Goal: Find specific page/section: Find specific page/section

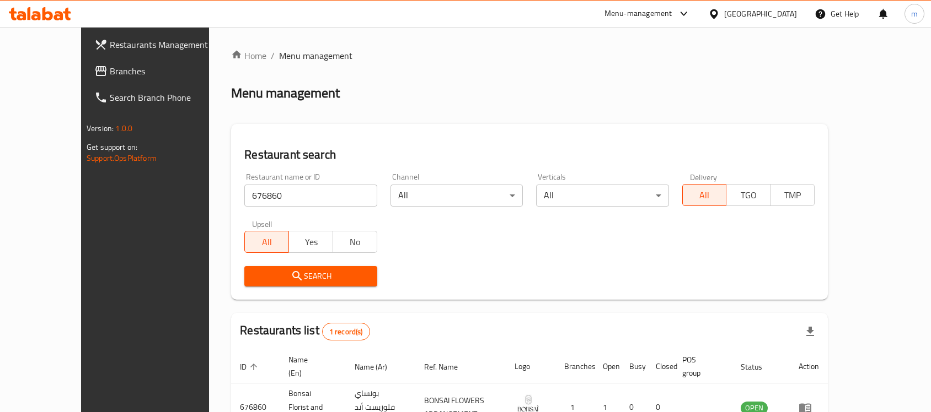
scroll to position [58, 0]
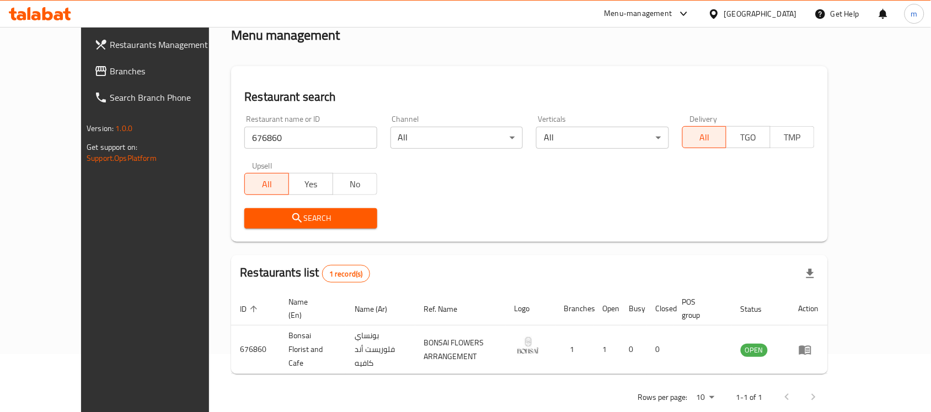
click at [437, 89] on h2 "Restaurant search" at bounding box center [529, 97] width 570 height 17
click at [432, 83] on div "Restaurant search Restaurant name or ID 676860 Restaurant name or ID Channel Al…" at bounding box center [529, 154] width 597 height 176
click at [110, 65] on span "Branches" at bounding box center [169, 71] width 118 height 13
click at [266, 142] on input "676860" at bounding box center [310, 138] width 132 height 22
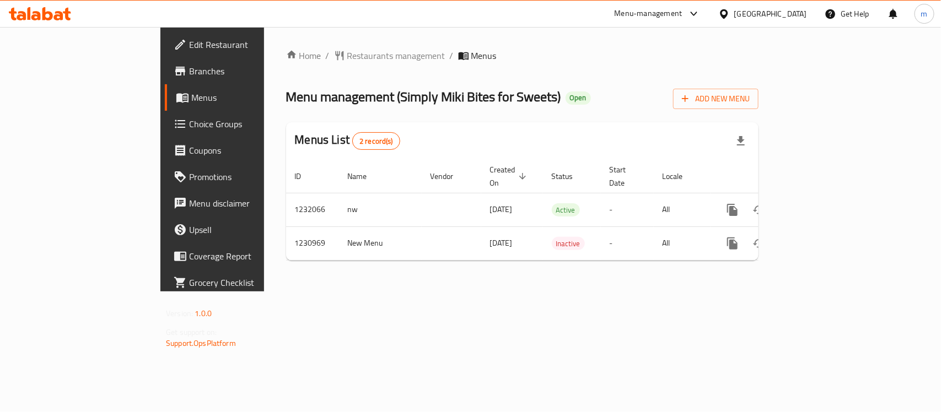
click at [541, 48] on div "Home / Restaurants management / Menus Menu management ( Simply Miki Bites for S…" at bounding box center [522, 159] width 517 height 265
click at [347, 62] on span "Restaurants management" at bounding box center [396, 55] width 98 height 13
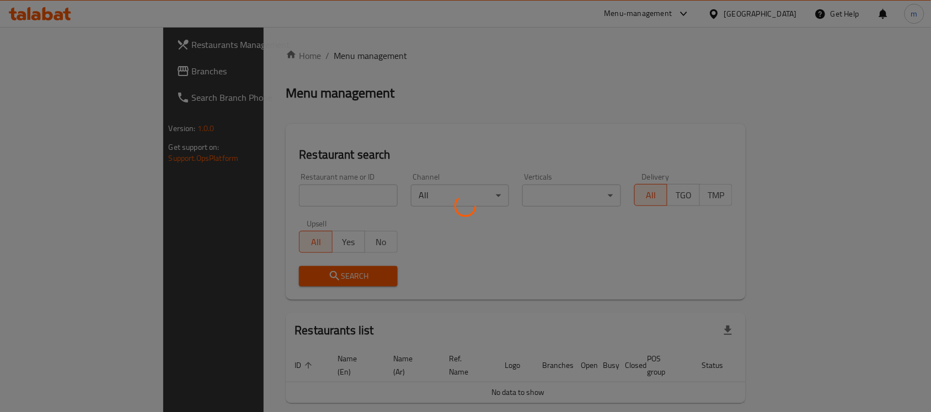
click at [268, 202] on div at bounding box center [465, 206] width 931 height 412
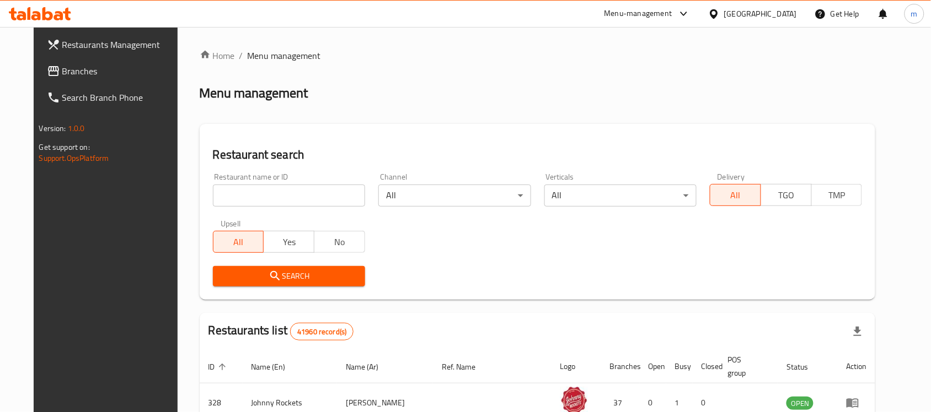
click at [267, 200] on input "search" at bounding box center [289, 196] width 152 height 22
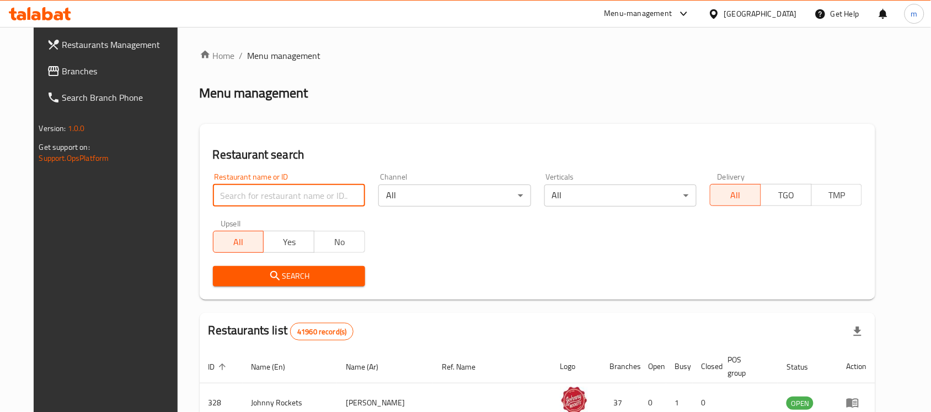
paste input "677319"
type input "677319"
click button "Search" at bounding box center [289, 276] width 152 height 20
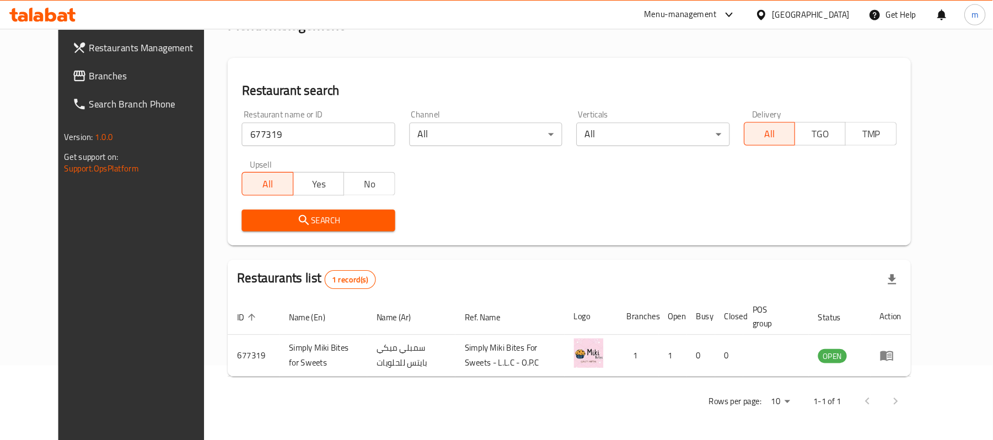
scroll to position [31, 0]
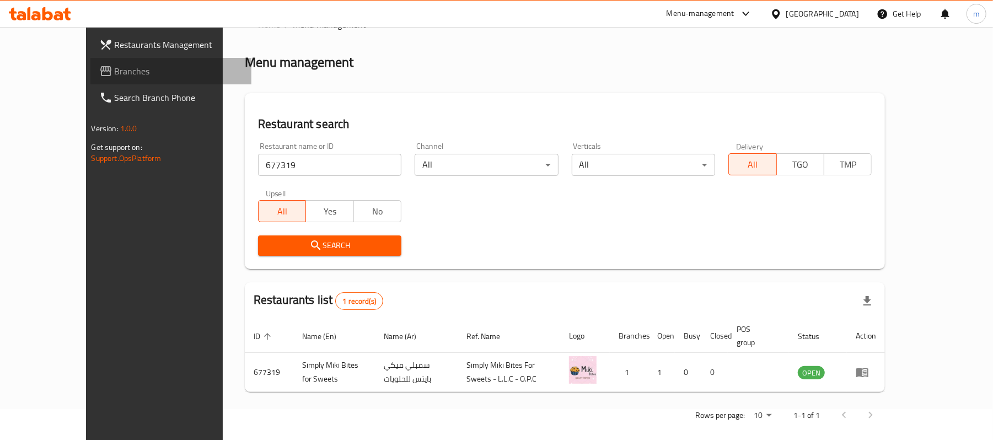
click at [115, 65] on span "Branches" at bounding box center [179, 71] width 128 height 13
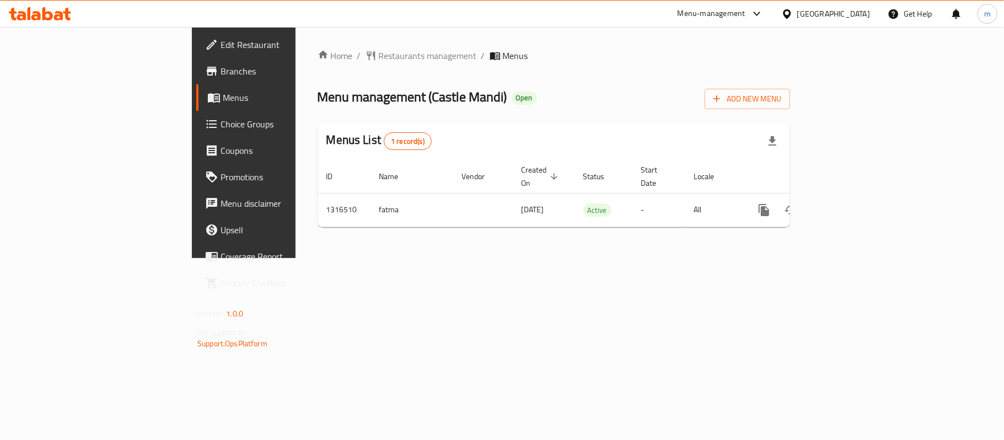
click at [223, 99] on span "Menus" at bounding box center [287, 97] width 128 height 13
click at [451, 84] on div "Menu management ( Castle Mandi ) Open Add New Menu" at bounding box center [554, 96] width 473 height 25
click at [330, 69] on div "Home / Restaurants management / Menus Menu management ( Castle Mandi ) Open Add…" at bounding box center [554, 142] width 473 height 187
click at [379, 57] on span "Restaurants management" at bounding box center [428, 55] width 98 height 13
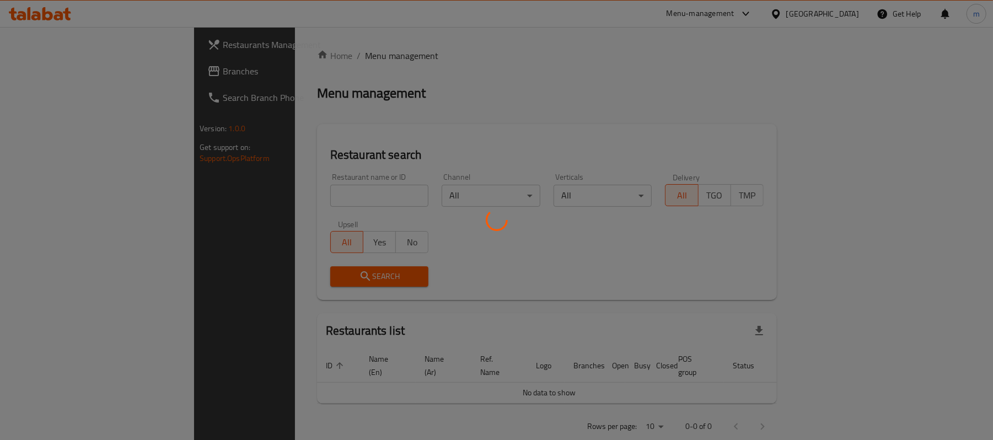
click at [484, 76] on div at bounding box center [496, 220] width 993 height 440
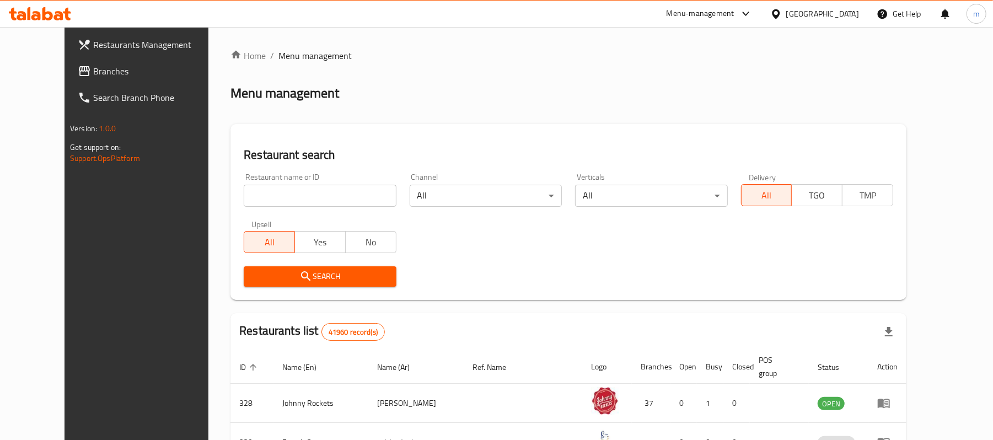
click at [296, 188] on input "search" at bounding box center [320, 196] width 152 height 22
paste input "707697"
type input "707697"
click button "Search" at bounding box center [320, 276] width 152 height 20
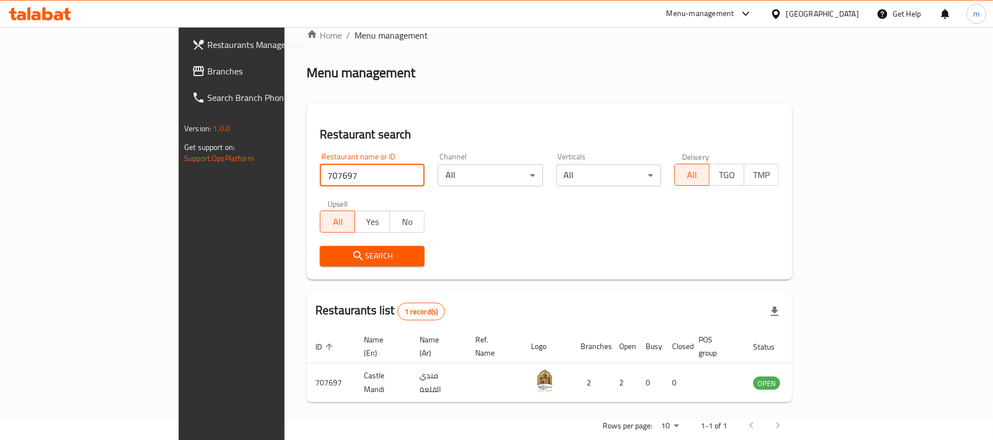
scroll to position [31, 0]
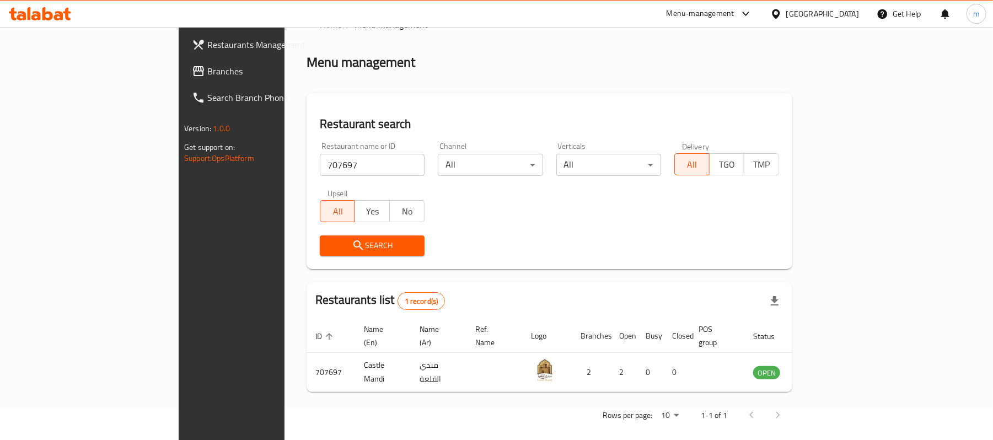
click at [775, 208] on div "Restaurant name or ID 707697 Restaurant name or ID Channel All ​ Verticals All …" at bounding box center [549, 199] width 473 height 127
